Goal: Task Accomplishment & Management: Manage account settings

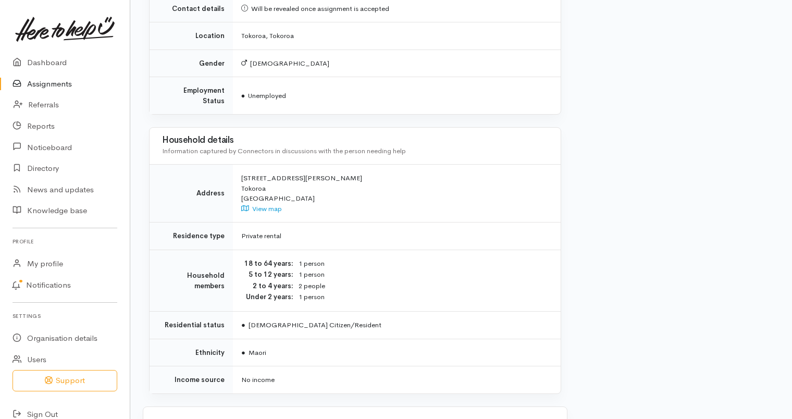
scroll to position [919, 0]
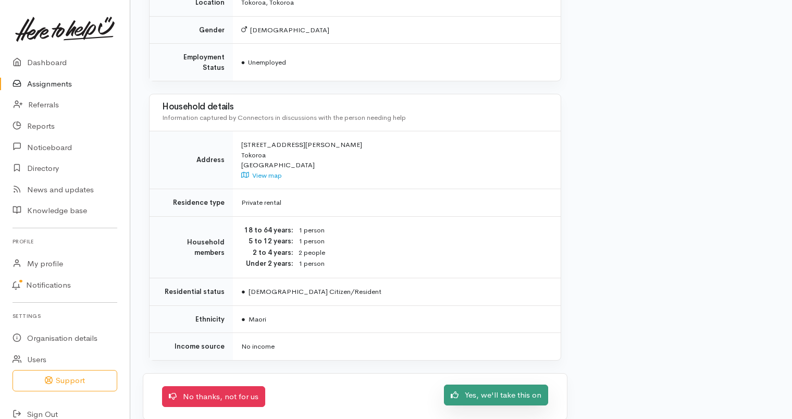
click at [522, 385] on link "Yes, we'll take this on" at bounding box center [496, 395] width 104 height 21
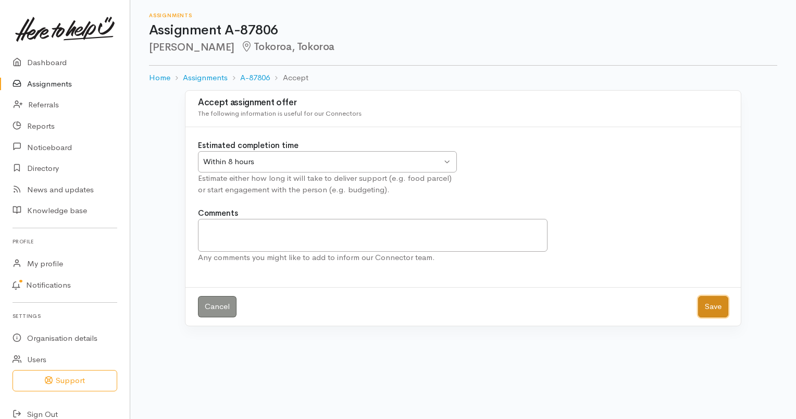
click at [718, 308] on button "Save" at bounding box center [713, 306] width 30 height 21
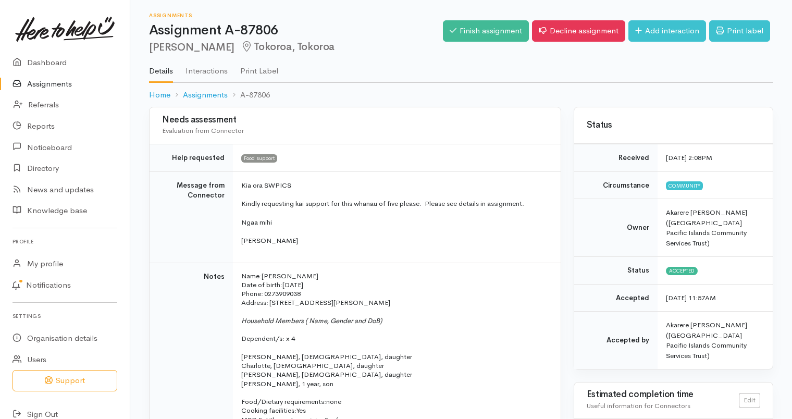
click at [51, 84] on link "Assignments" at bounding box center [65, 83] width 130 height 21
